Goal: Book appointment/travel/reservation

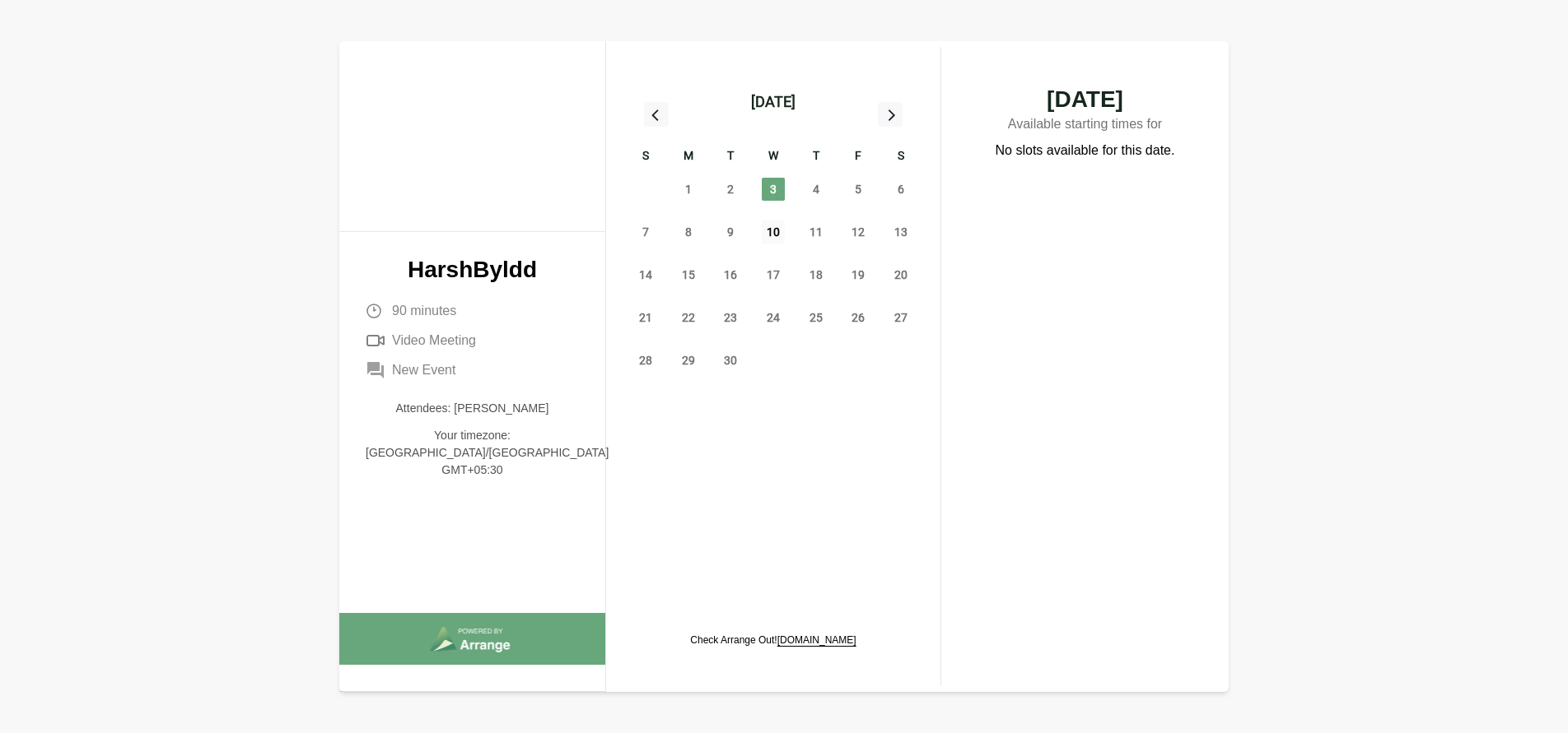
click at [768, 239] on span "10" at bounding box center [773, 232] width 23 height 23
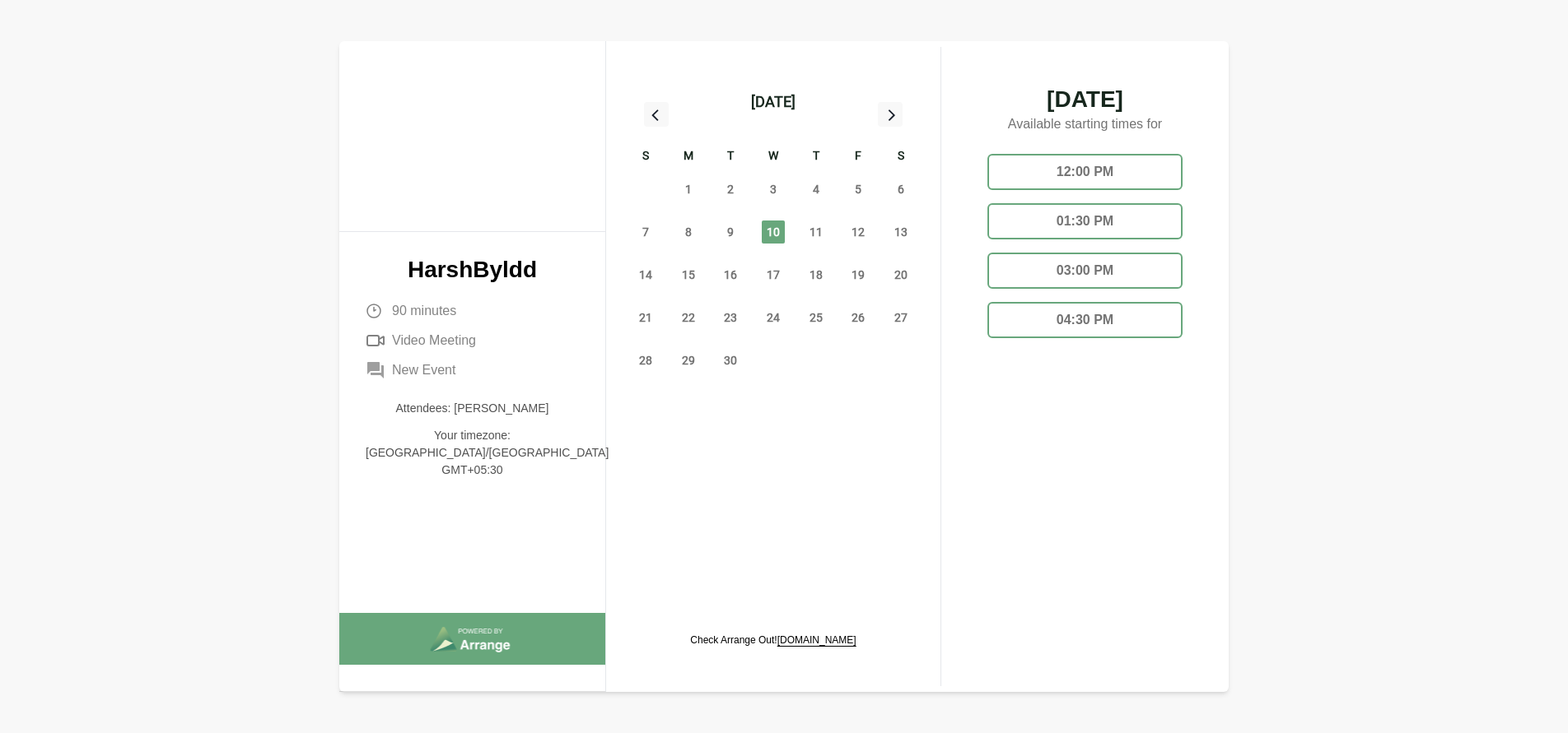
click at [1134, 336] on div "04:30 PM" at bounding box center [1084, 321] width 195 height 36
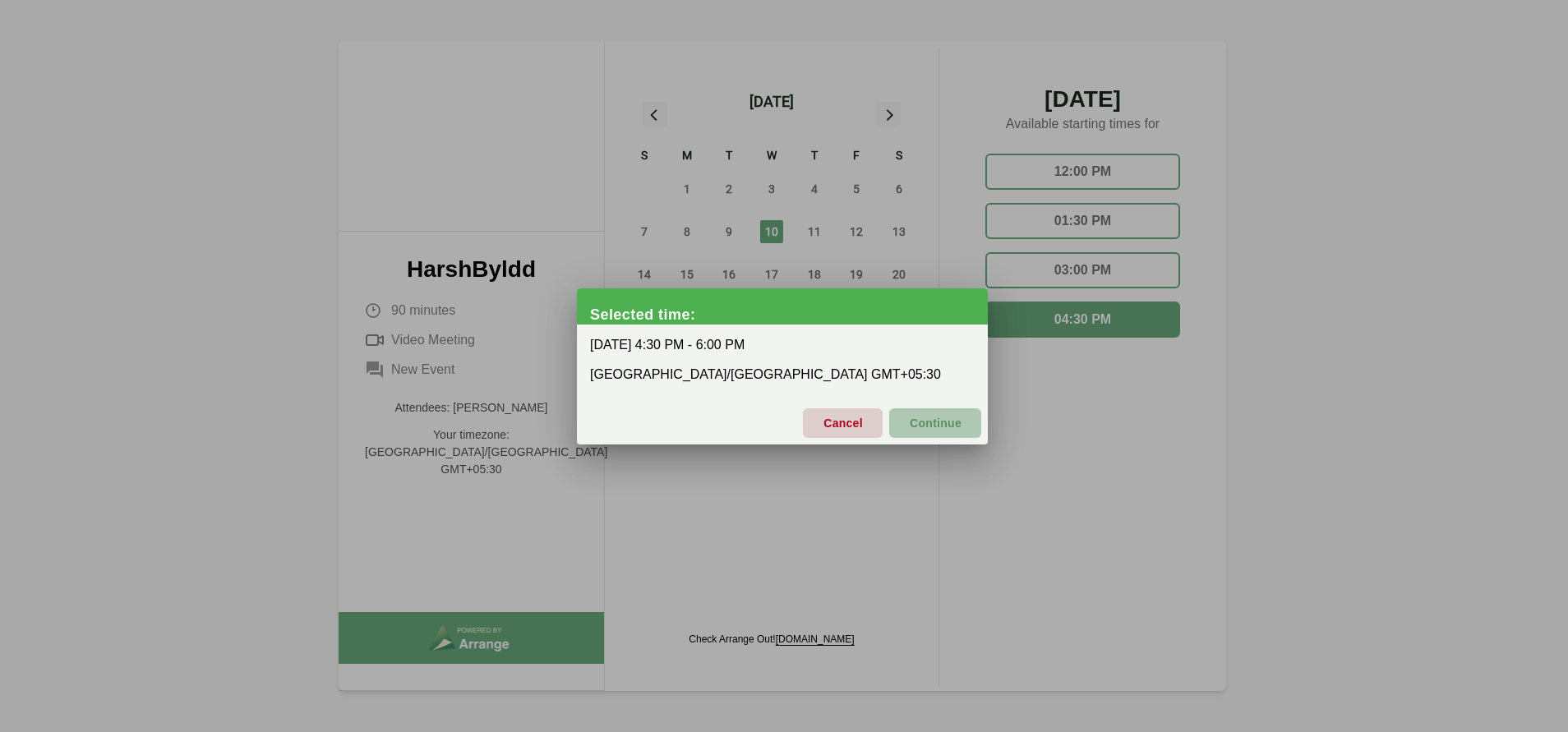
click at [956, 422] on span "Continue" at bounding box center [935, 423] width 53 height 35
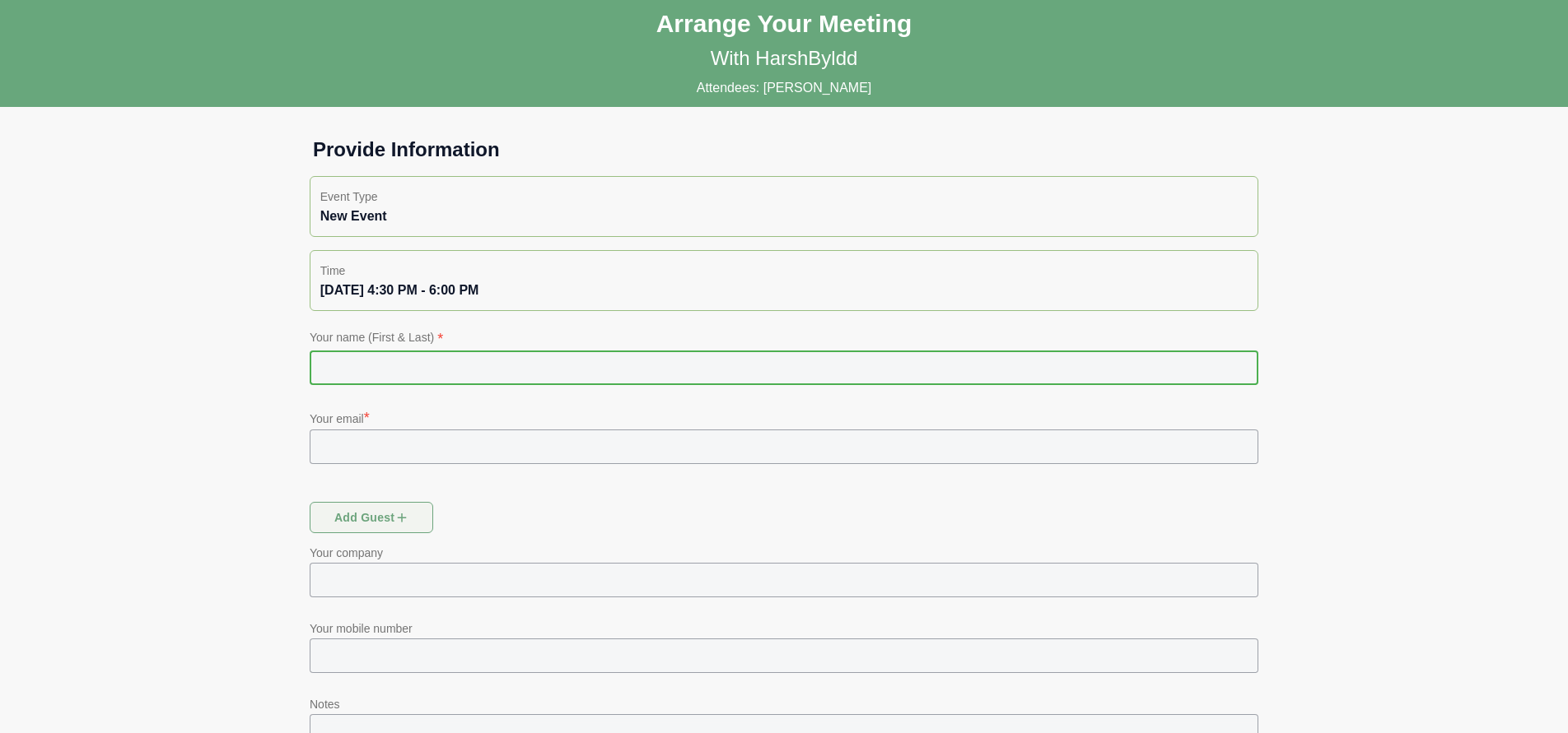
click at [598, 382] on input "text" at bounding box center [784, 368] width 948 height 35
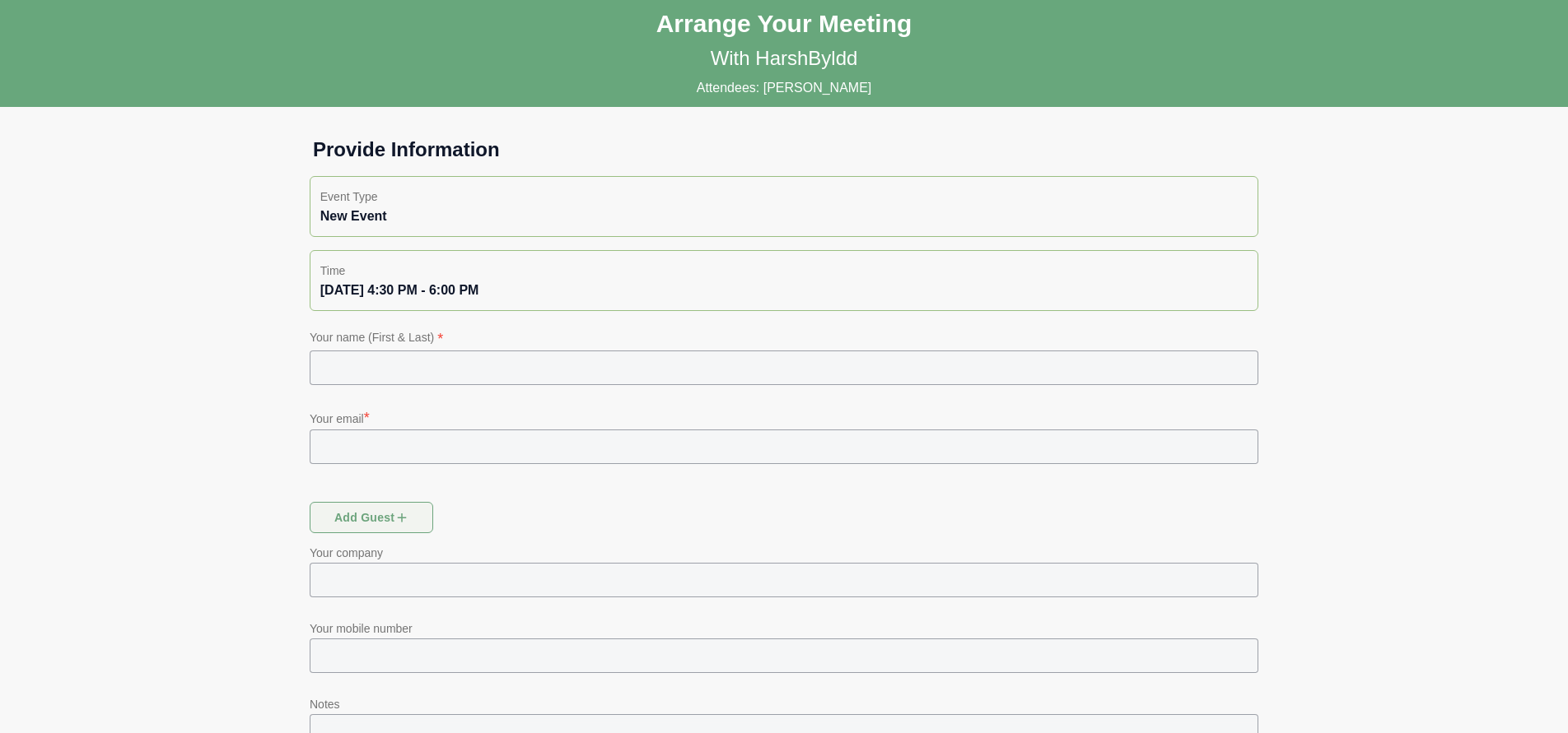
click at [937, 153] on h1 "Provide Information" at bounding box center [784, 150] width 968 height 26
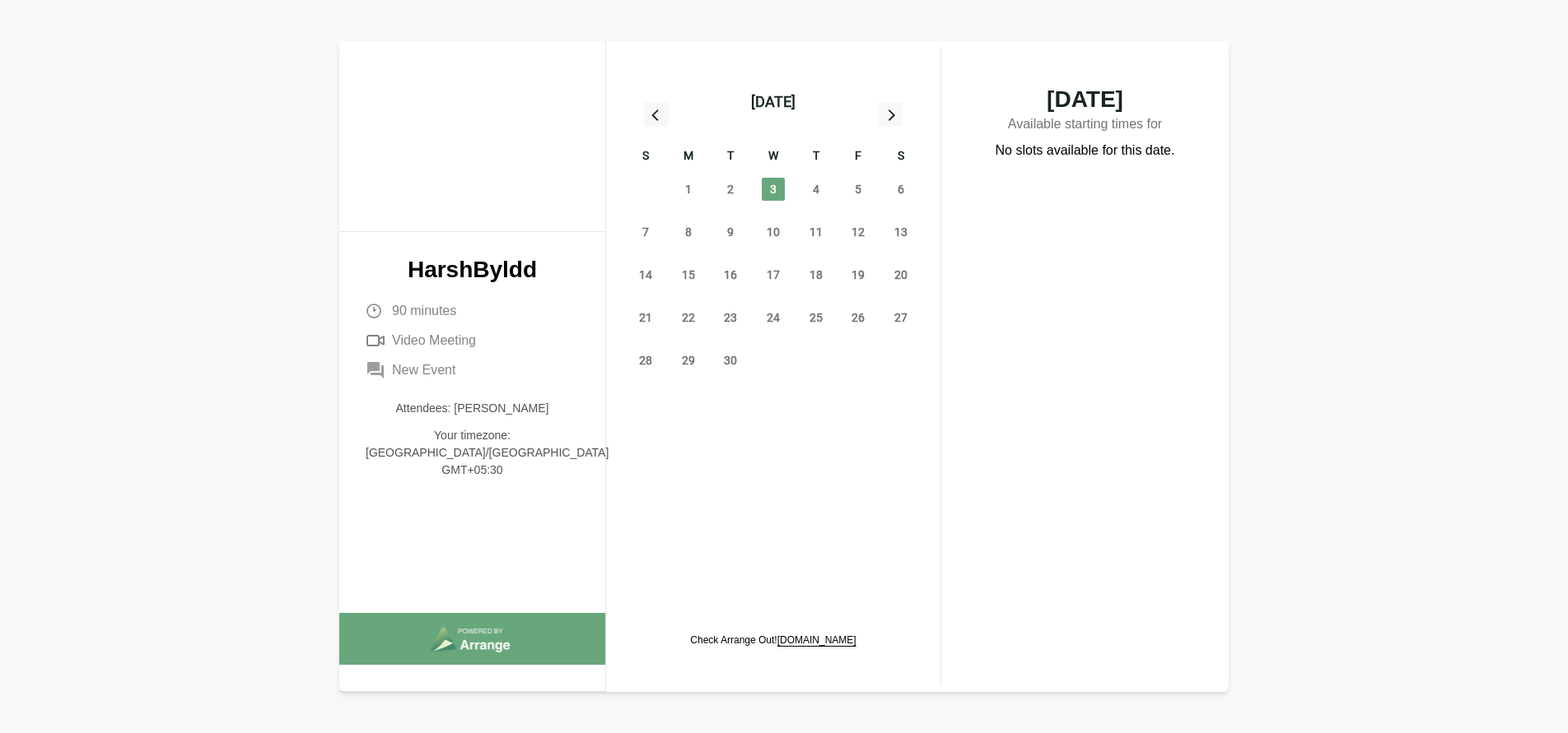
click at [784, 238] on div "10" at bounding box center [772, 231] width 42 height 42
click at [770, 237] on span "10" at bounding box center [773, 232] width 23 height 23
click at [773, 238] on span "10" at bounding box center [773, 232] width 23 height 23
click at [772, 236] on span "10" at bounding box center [773, 232] width 23 height 23
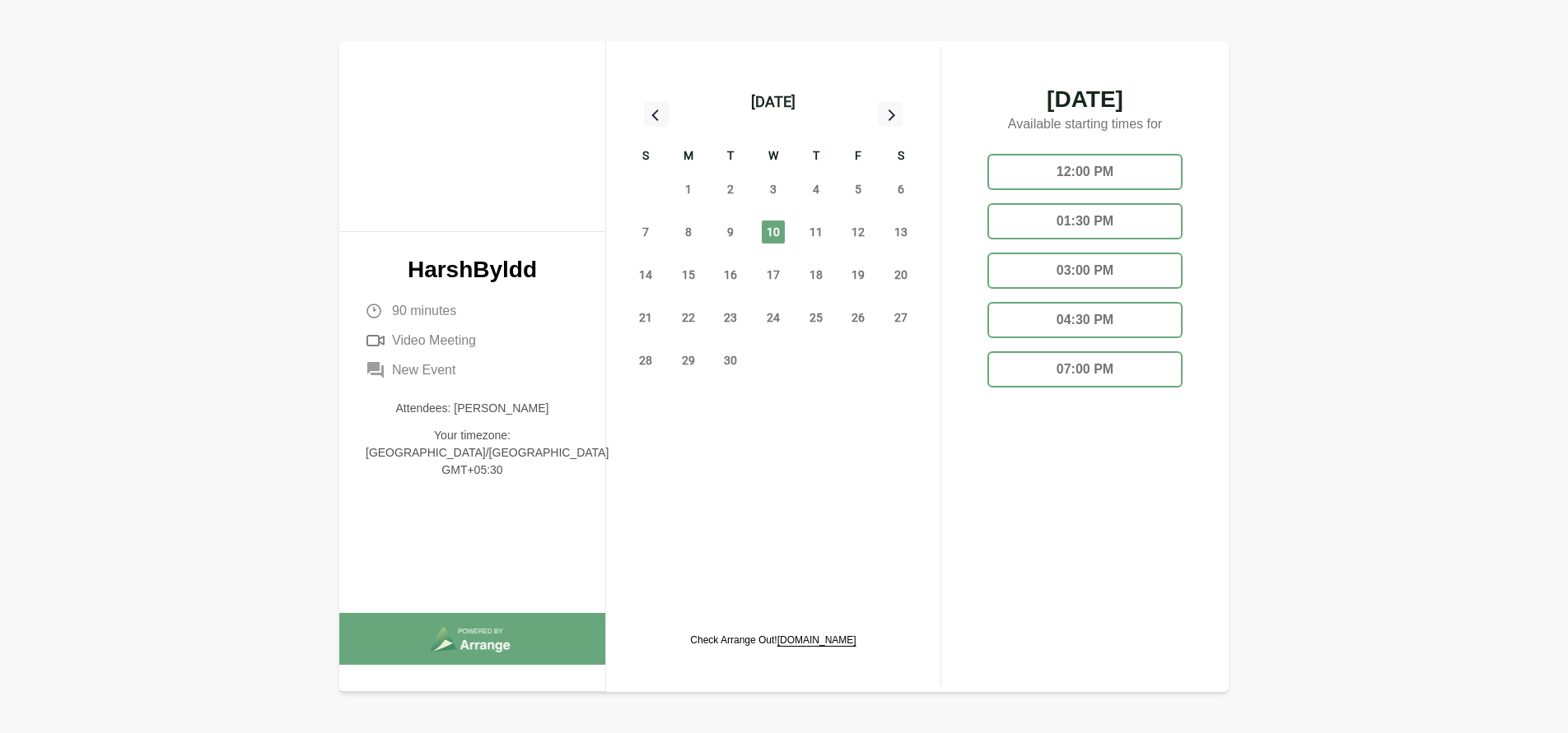
click at [1070, 385] on div "07:00 PM" at bounding box center [1084, 370] width 195 height 36
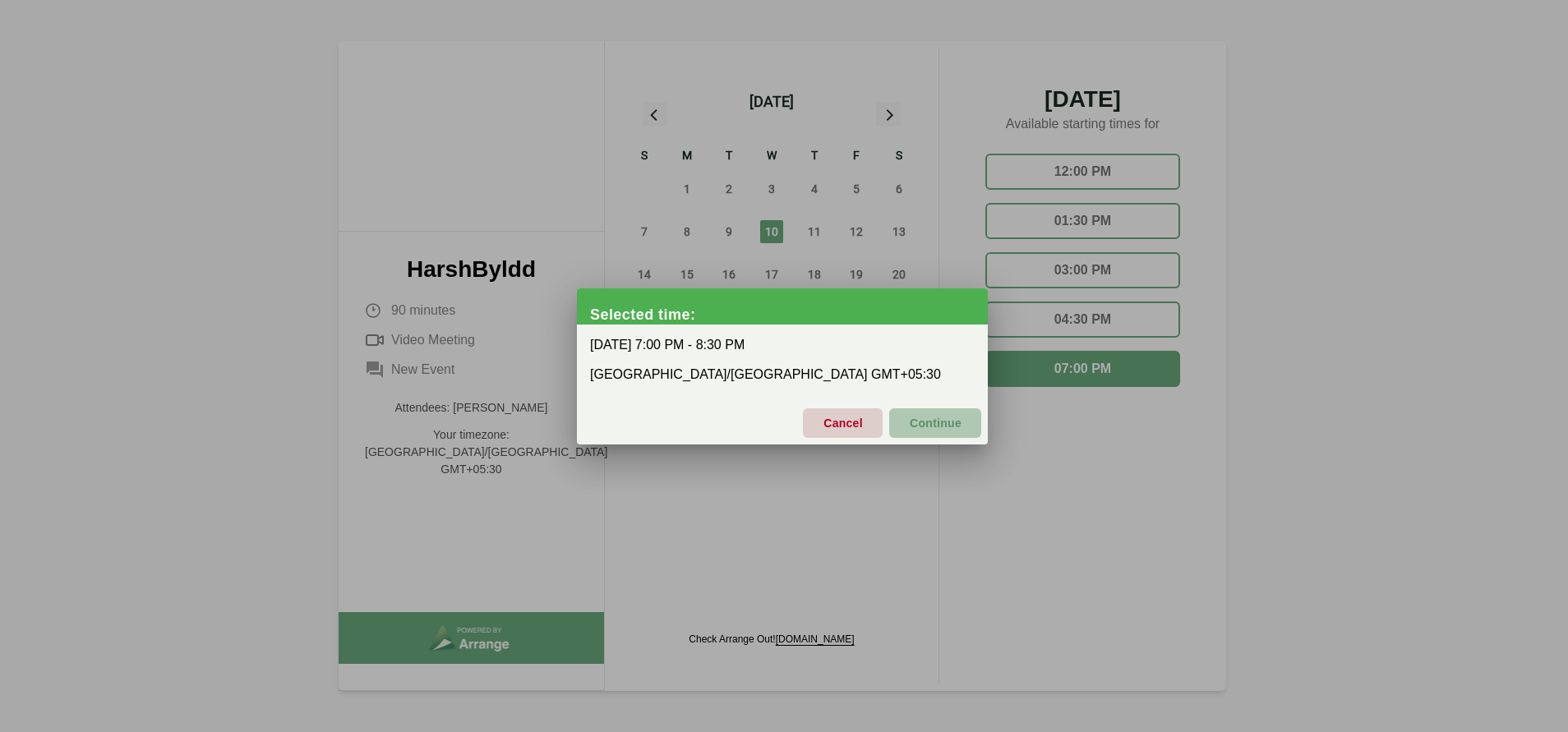
click at [945, 418] on span "Continue" at bounding box center [935, 423] width 53 height 35
